Goal: Find specific page/section: Find specific page/section

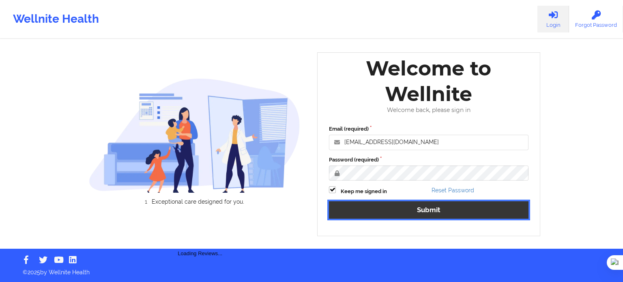
click at [397, 208] on button "Submit" at bounding box center [429, 209] width 200 height 17
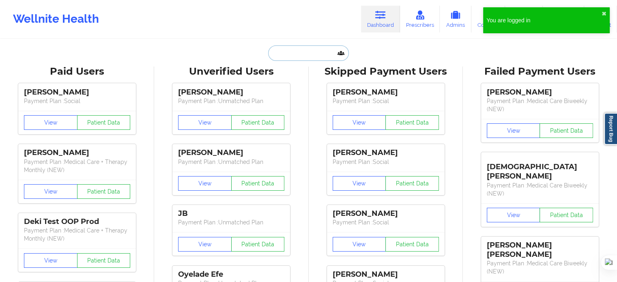
click at [310, 49] on input "text" at bounding box center [308, 52] width 80 height 15
paste input "D"
type input "D"
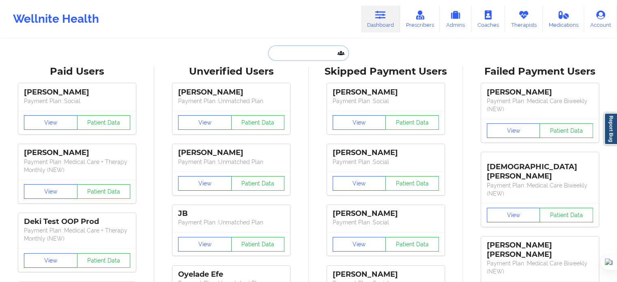
paste input "[PERSON_NAME]"
type input "[PERSON_NAME]"
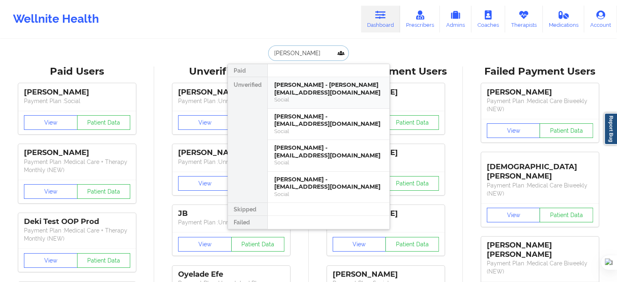
click at [326, 93] on div "[PERSON_NAME] - [PERSON_NAME][EMAIL_ADDRESS][DOMAIN_NAME]" at bounding box center [328, 88] width 109 height 15
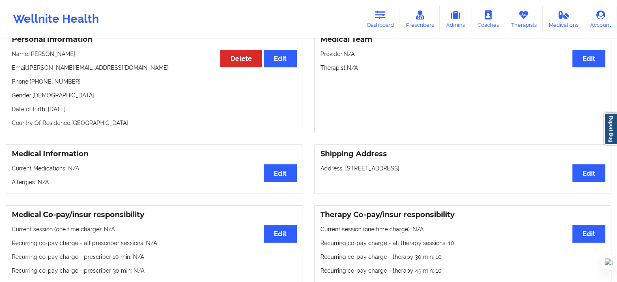
scroll to position [81, 0]
click at [391, 16] on link "Dashboard" at bounding box center [380, 19] width 39 height 27
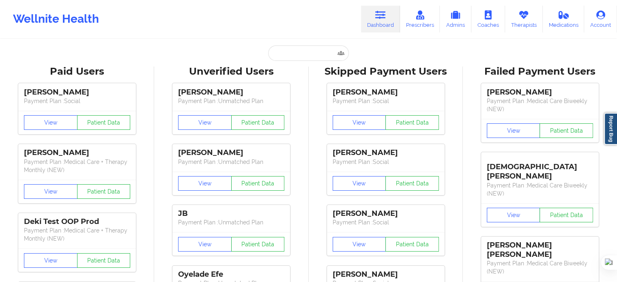
click at [308, 53] on input "text" at bounding box center [308, 52] width 80 height 15
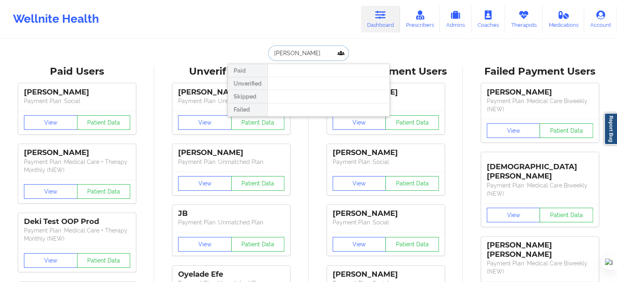
type input "[PERSON_NAME]"
